Goal: Feedback & Contribution: Submit feedback/report problem

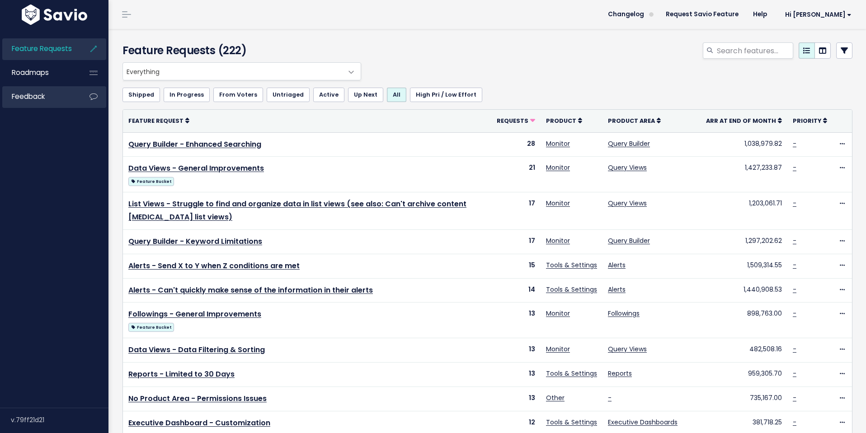
click at [34, 89] on link "Feedback" at bounding box center [38, 96] width 73 height 21
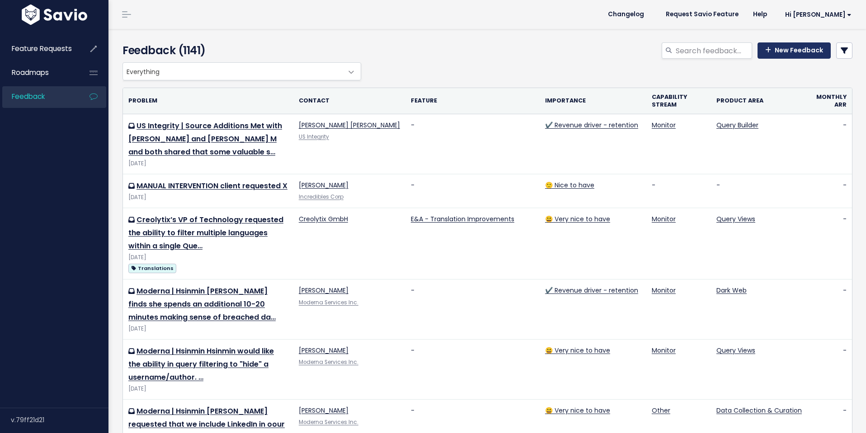
click at [788, 49] on link "New Feedback" at bounding box center [794, 50] width 73 height 16
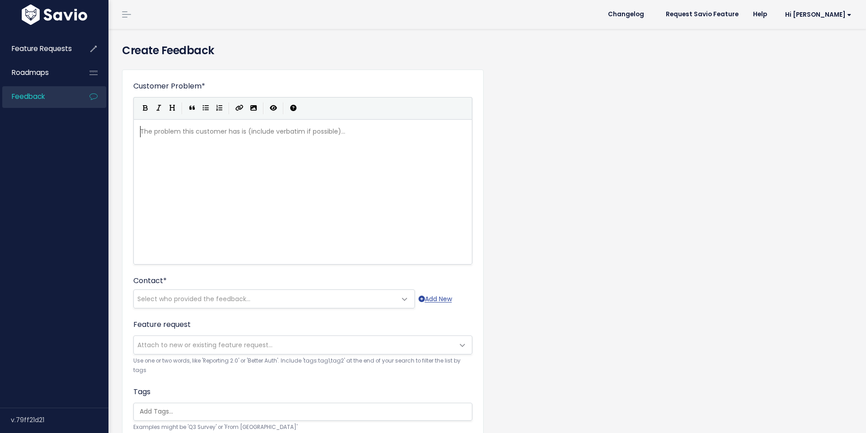
scroll to position [1, 0]
click at [187, 150] on div "The problem this customer has is (include verbatim if possible)... xxxxxxxxxx ​" at bounding box center [314, 203] width 352 height 158
type textarea "Walam"
type textarea "lmart | Matt"
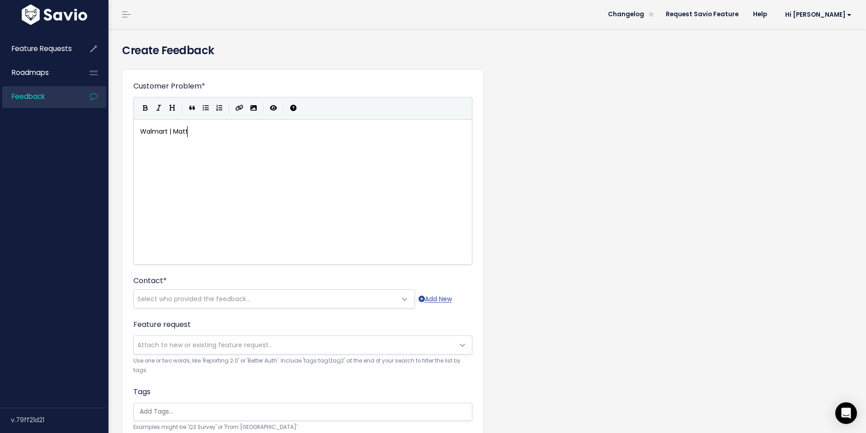
scroll to position [3, 36]
type textarea "Source"
type textarea "| SOurce Coverage"
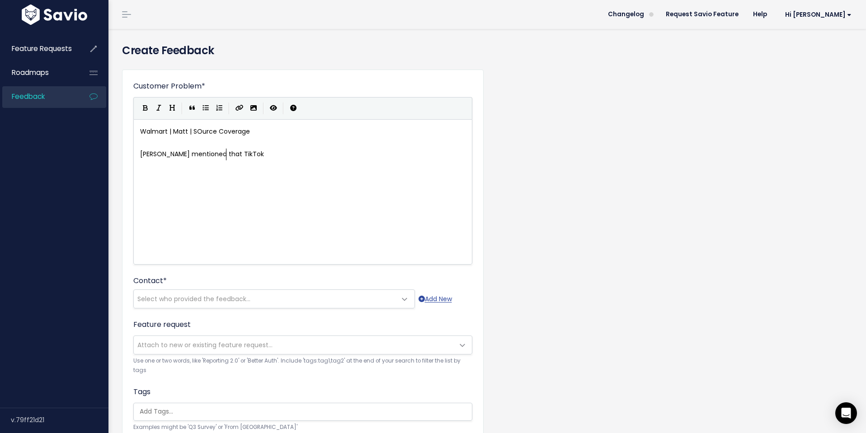
type textarea "Matt mentioned that TikTok"
type textarea "the following sources would bve"
type textarea "e in"
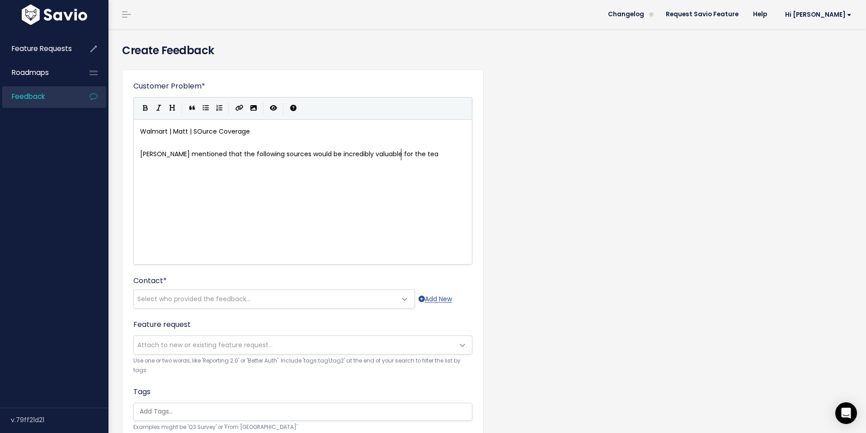
type textarea "incredibly valuable for the team"
type textarea "Linkeei"
click at [207, 110] on icon "Generic List" at bounding box center [206, 108] width 6 height 6
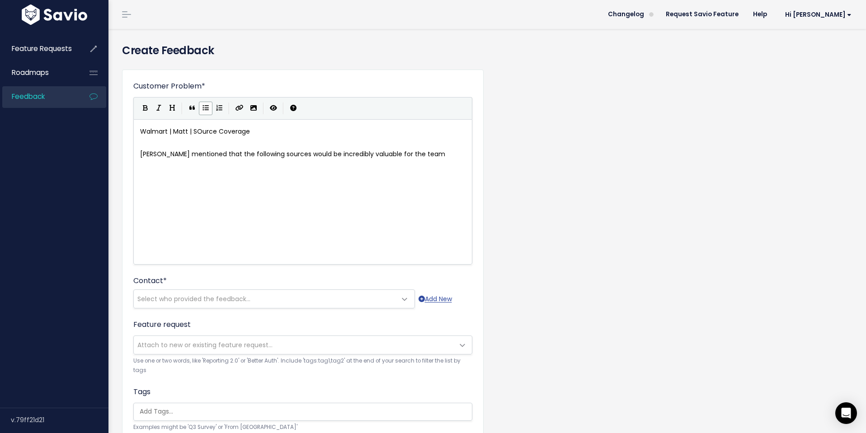
scroll to position [3, 0]
type textarea "Limkedim"
type textarea "In"
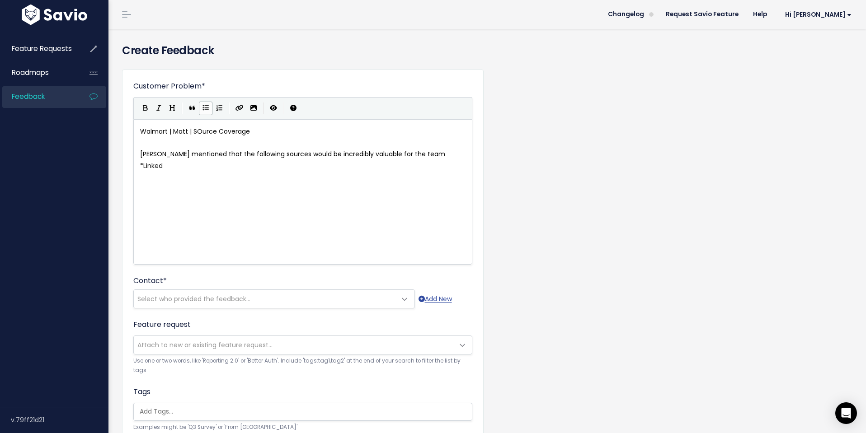
type textarea "nkedIn"
type textarea "Comments sections of major social media platforms (instagram, youtuve,"
type textarea "be, tiktok, C,"
type textarea "C<"
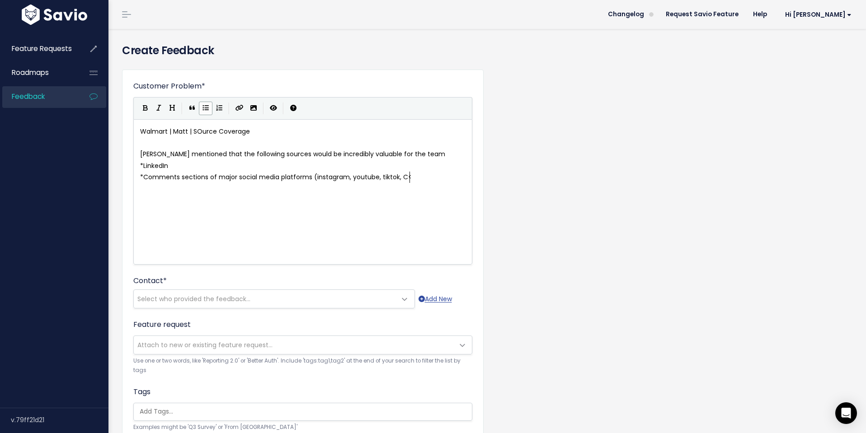
scroll to position [3, 8]
type textarea "X, facebook etc)"
type textarea "FC"
type textarea "B - b"
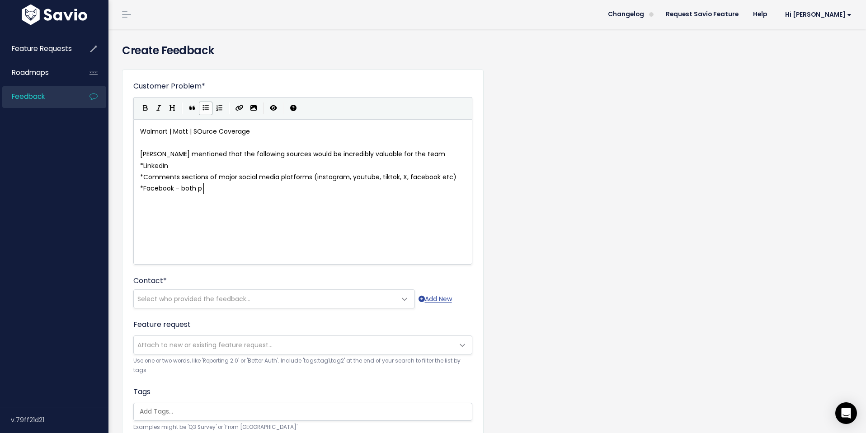
type textarea "acebook - both pto"
type textarea "profiles and Live"
type textarea "TikTok"
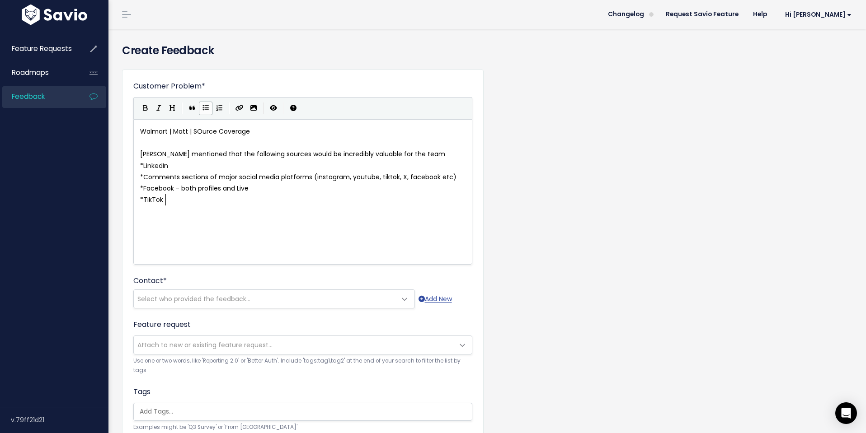
scroll to position [3, 20]
click at [199, 217] on div "xxxxxxxxxx Walmart | Matt | SOurce Coverage ​ Matt mentioned that the following…" at bounding box center [302, 171] width 329 height 95
type textarea "- pie in the sky coverage would be"
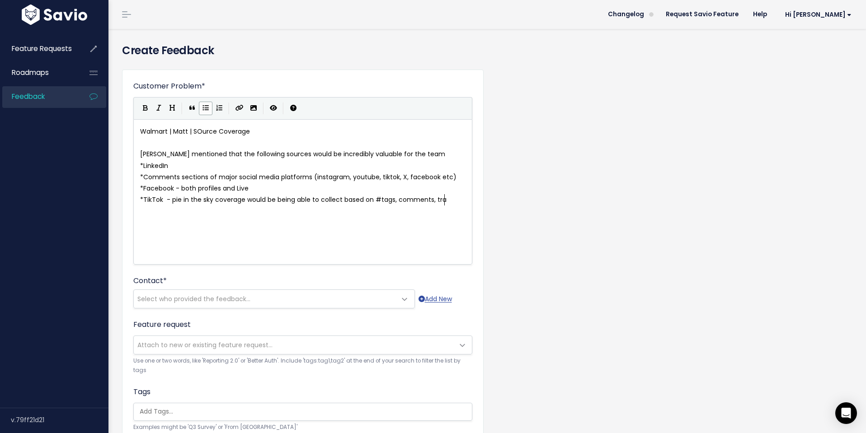
type textarea "be being able to collect based on #tags, comments, trac"
type textarea "s"
type textarea "captions, and being able to transcribe content"
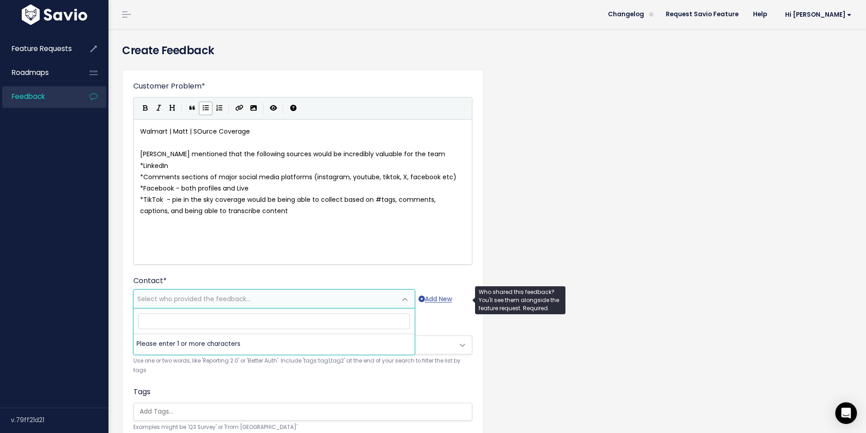
click at [216, 301] on span "Select who provided the feedback..." at bounding box center [193, 299] width 113 height 9
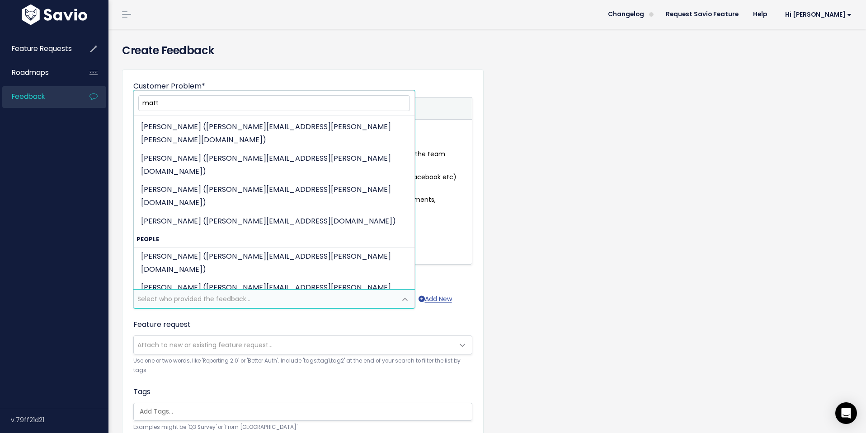
scroll to position [1146, 0]
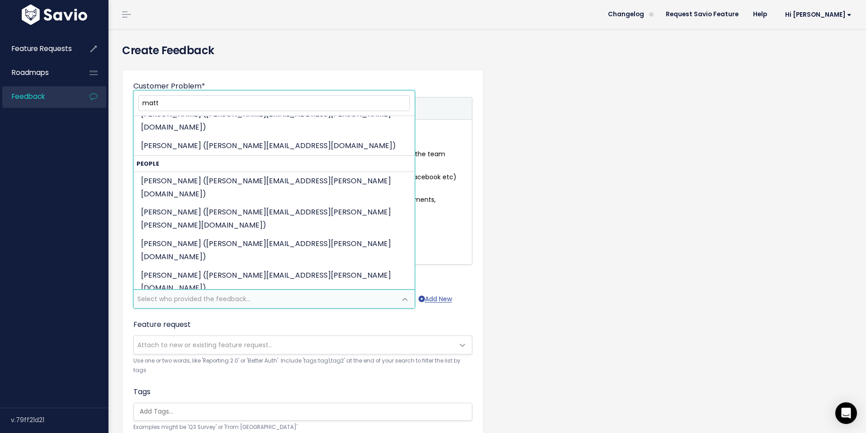
type input "matt"
select select "82960773"
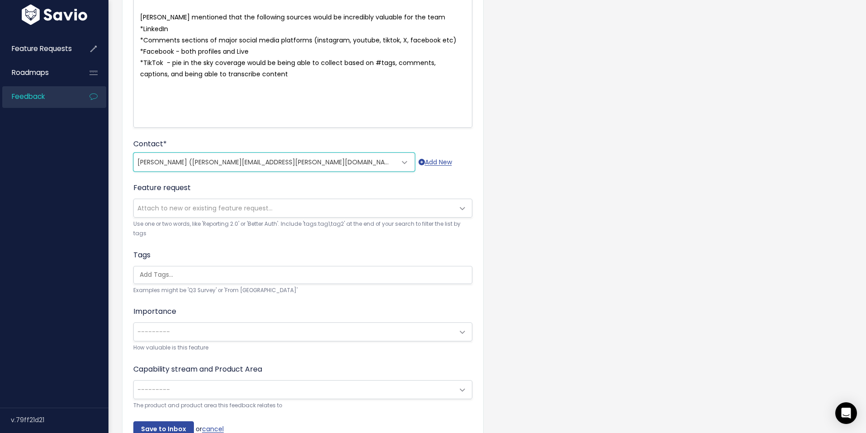
scroll to position [188, 0]
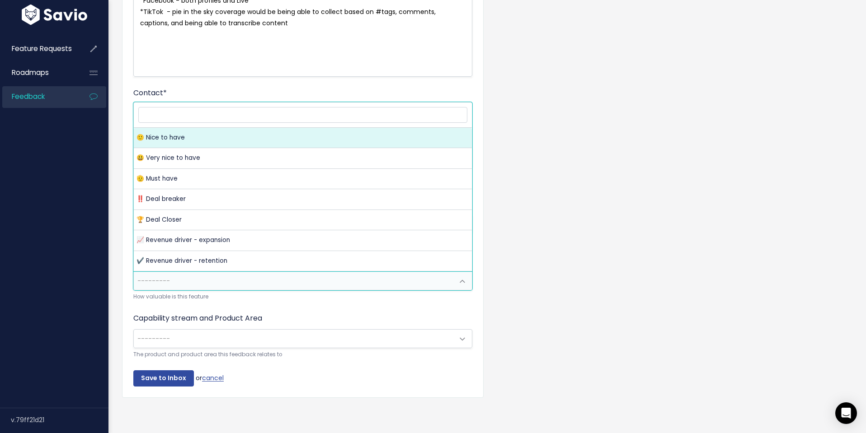
click at [256, 283] on span "---------" at bounding box center [294, 281] width 320 height 18
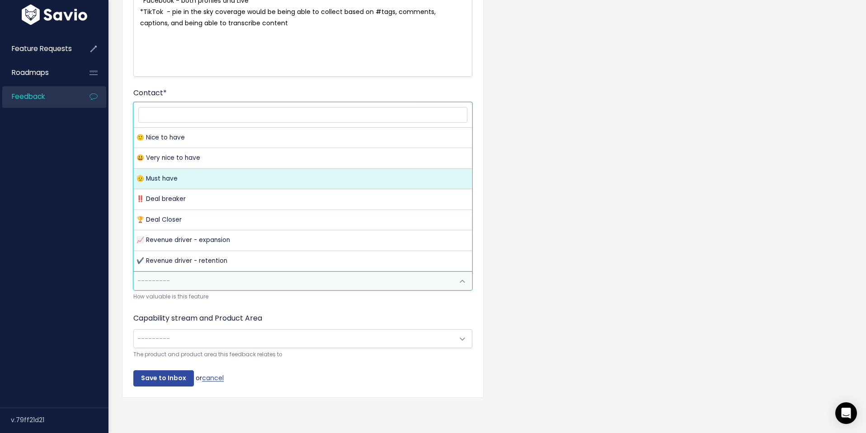
select select "MUST_HAVE"
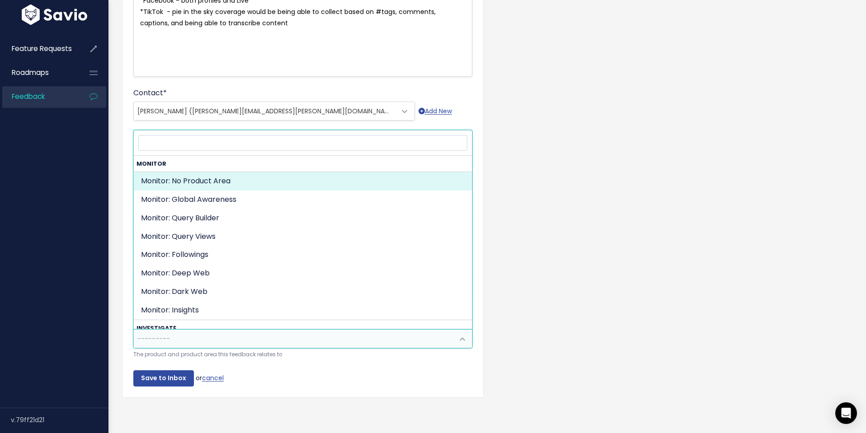
click at [247, 337] on span "---------" at bounding box center [294, 339] width 320 height 18
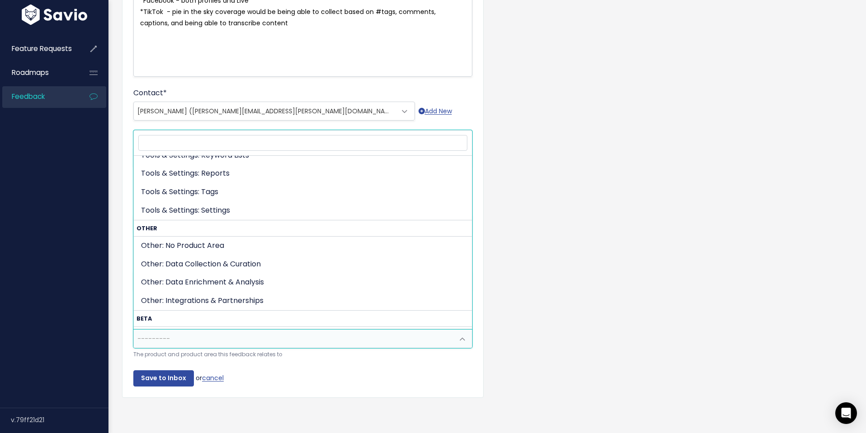
scroll to position [426, 0]
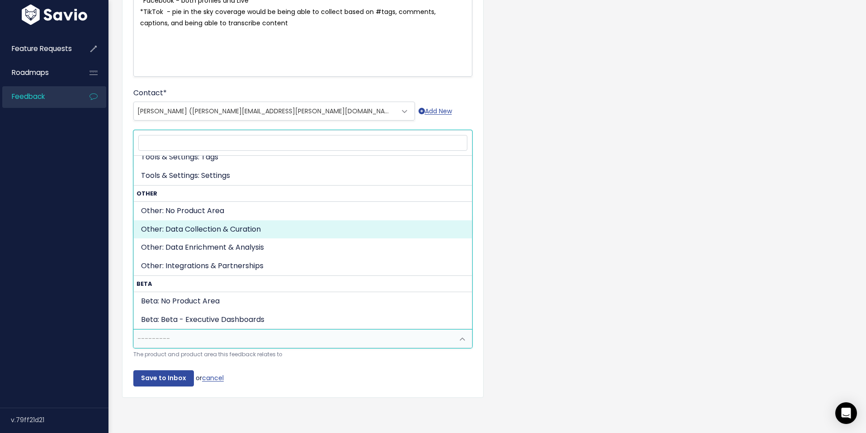
select select "OTHER:DATA_COLLECTION_CURATION"
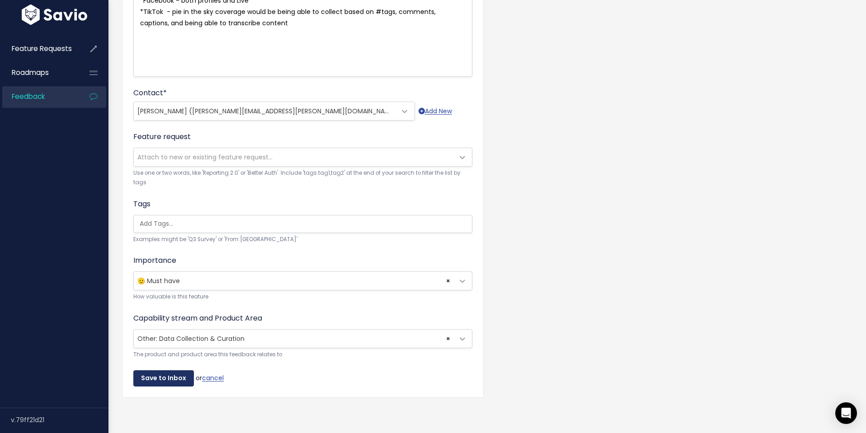
click at [161, 376] on input "Save to Inbox" at bounding box center [163, 379] width 61 height 16
